Goal: Information Seeking & Learning: Learn about a topic

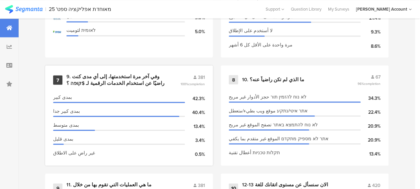
scroll to position [497, 0]
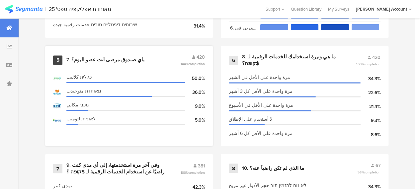
click at [93, 63] on div "7. بأي صندوق مرضى أنت عضو اليوم؟" at bounding box center [105, 60] width 78 height 7
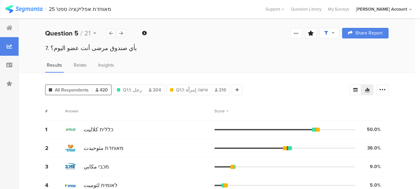
click at [72, 89] on span "All Respondents" at bounding box center [72, 90] width 34 height 7
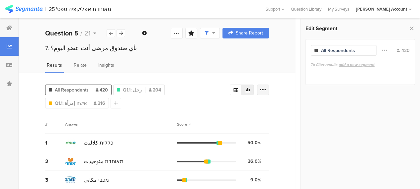
click at [269, 89] on div at bounding box center [263, 90] width 12 height 11
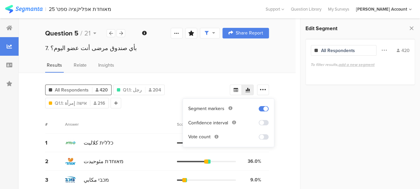
click at [261, 138] on span at bounding box center [263, 136] width 10 height 5
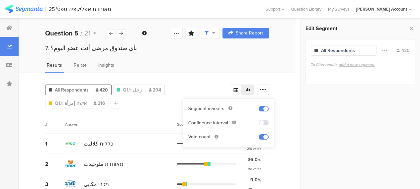
click at [280, 162] on div "All Respondents 420 Q1.1 : رجل Q1.1: رجل 204 Q1.1 : אישה إمرأة Q1.1: אישה إمرأة…" at bounding box center [157, 146] width 277 height 147
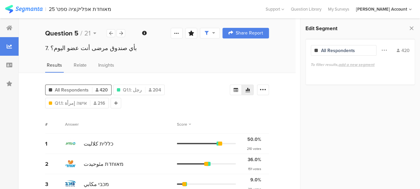
click at [142, 138] on div "כללית كلاليت" at bounding box center [121, 143] width 112 height 11
click at [9, 31] on div at bounding box center [9, 28] width 19 height 19
